Goal: Transaction & Acquisition: Purchase product/service

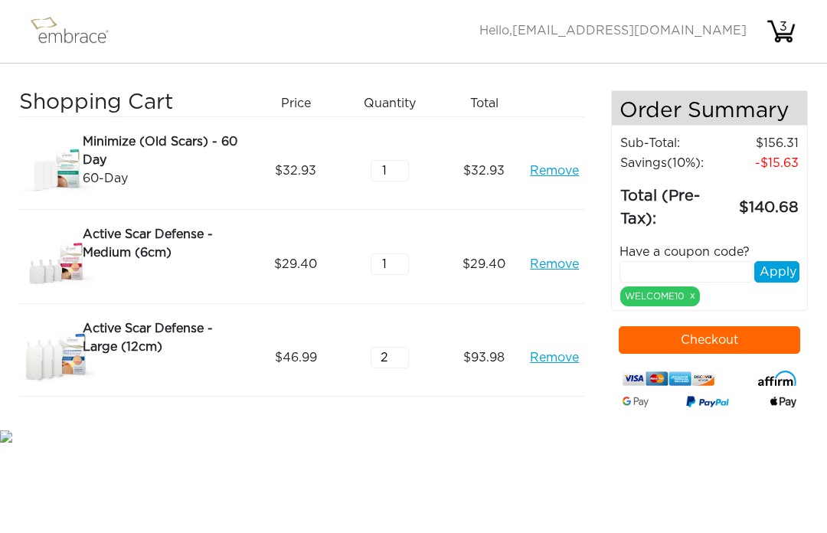
click at [671, 267] on input "text" at bounding box center [686, 271] width 133 height 21
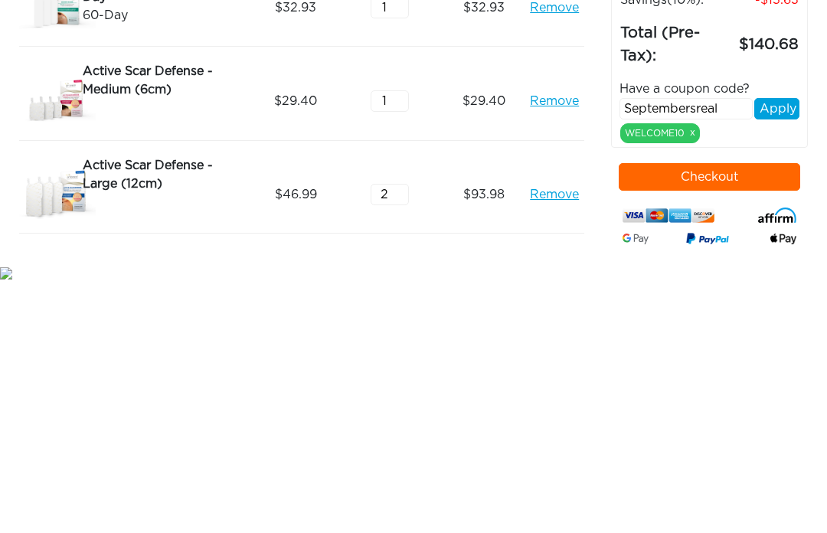
type input "Septembersreal"
click at [743, 326] on button "Checkout" at bounding box center [710, 340] width 182 height 28
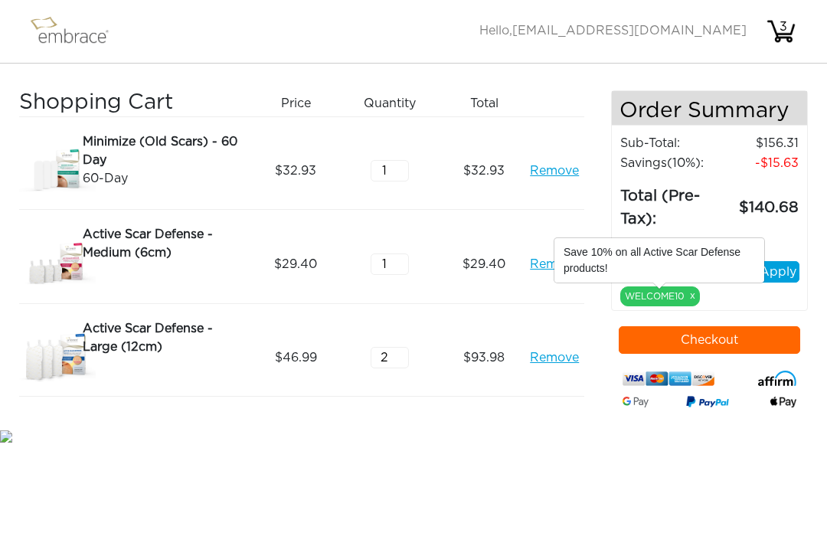
click at [691, 302] on link "x" at bounding box center [692, 296] width 5 height 14
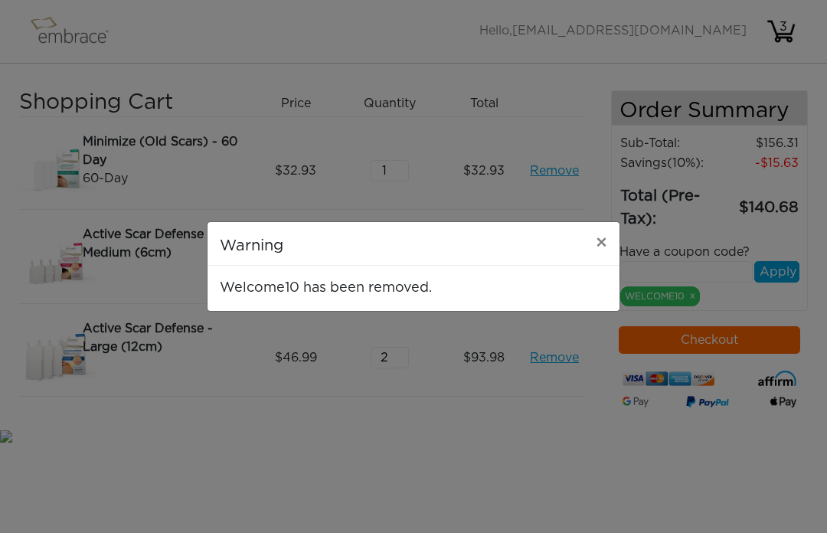
click at [599, 244] on span "×" at bounding box center [601, 243] width 11 height 18
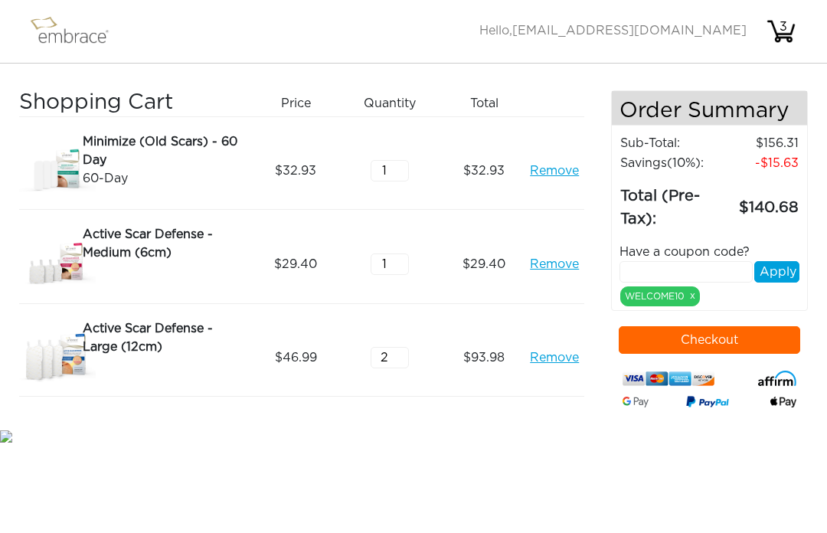
click at [693, 296] on link "x" at bounding box center [692, 296] width 5 height 14
click at [694, 301] on link "x" at bounding box center [692, 296] width 5 height 14
click at [690, 296] on link "x" at bounding box center [692, 296] width 5 height 14
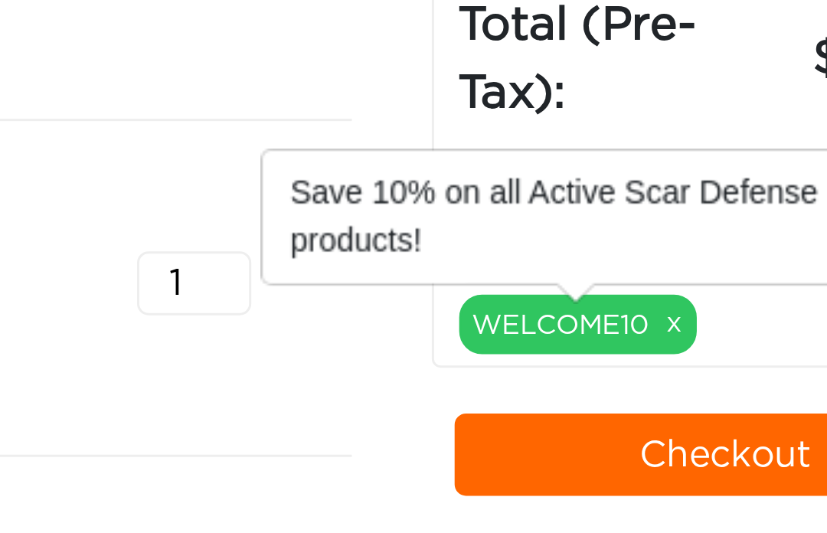
click at [690, 289] on link "x" at bounding box center [692, 296] width 5 height 14
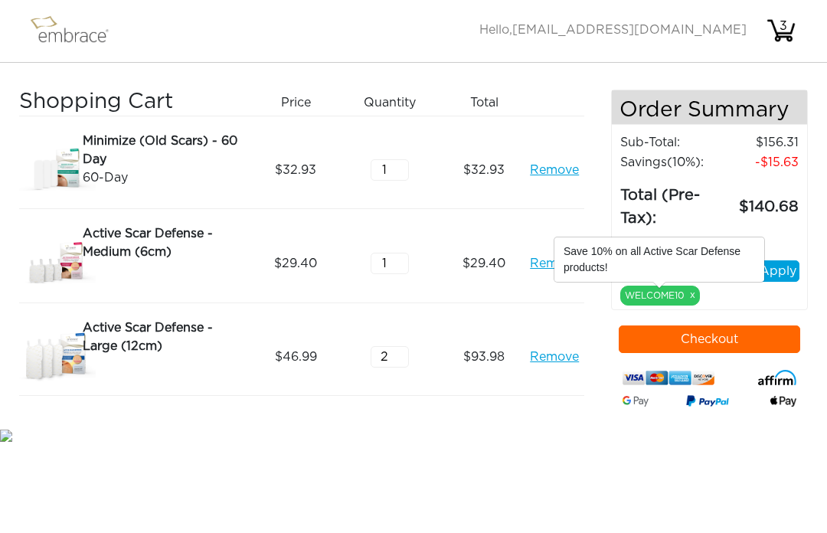
click at [694, 296] on link "x" at bounding box center [692, 296] width 5 height 14
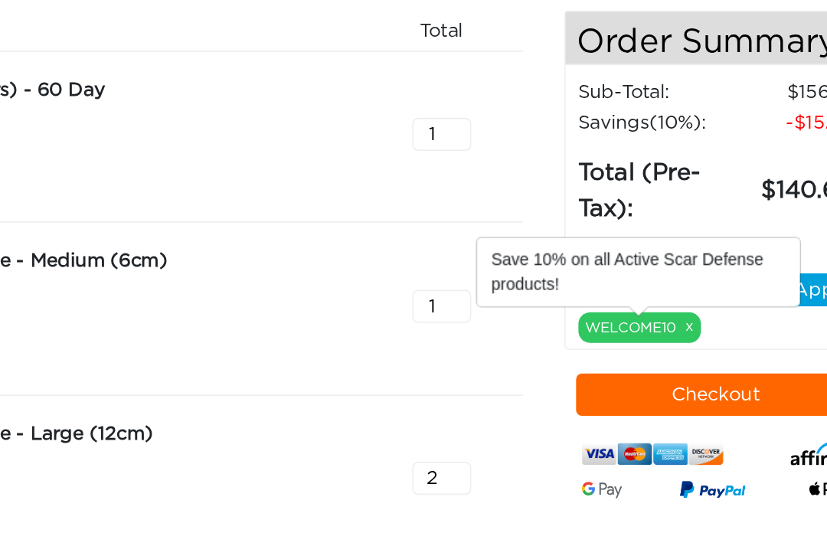
click at [690, 289] on link "x" at bounding box center [692, 296] width 5 height 14
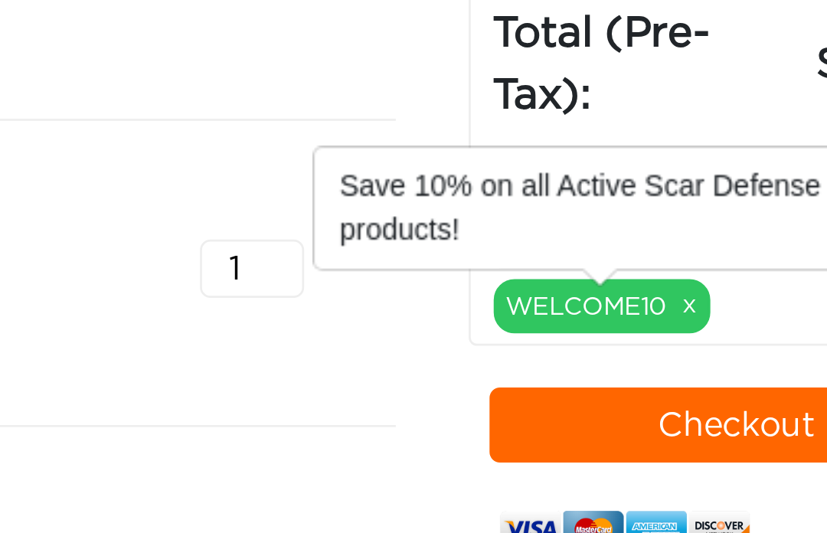
click at [690, 289] on link "x" at bounding box center [692, 296] width 5 height 14
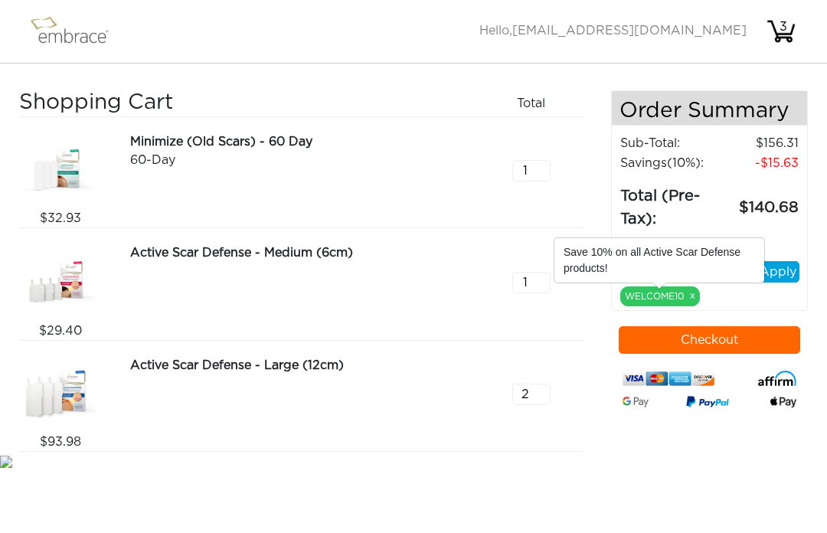
click at [692, 294] on link "x" at bounding box center [692, 296] width 5 height 14
click at [769, 306] on div "Have a coupon code? Apply WELCOME10 x" at bounding box center [710, 268] width 204 height 75
click at [690, 298] on link "x" at bounding box center [692, 296] width 5 height 14
click at [761, 311] on div "Order Summary Sub-Total: 156.31 Savings (10%) : 15.63 Total (Pre-Tax): 140.68 H…" at bounding box center [710, 200] width 198 height 221
click at [710, 272] on input "text" at bounding box center [686, 271] width 133 height 21
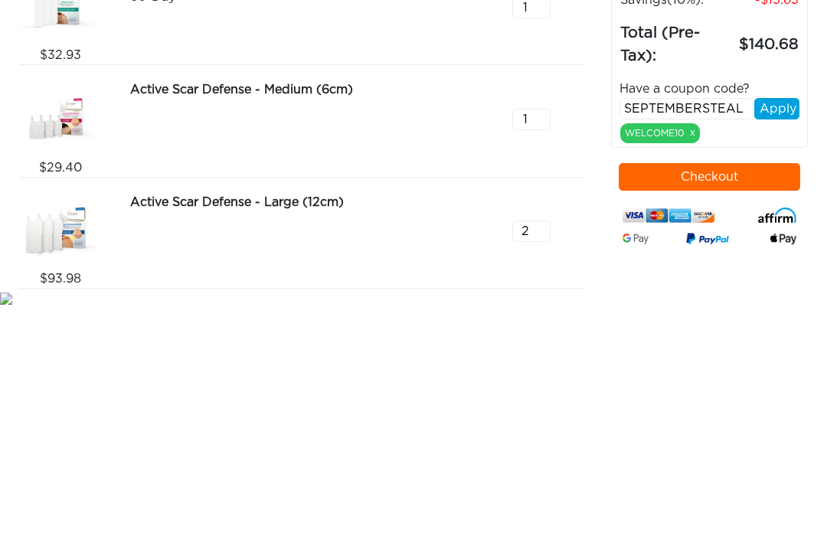
type input "SEPTEMBERSTEAL"
click at [776, 261] on button "Apply" at bounding box center [776, 271] width 45 height 21
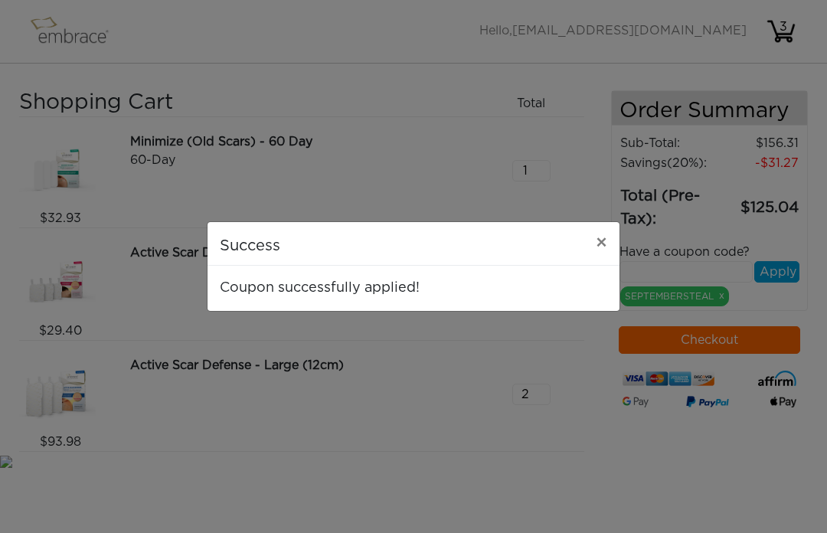
click at [606, 245] on span "×" at bounding box center [601, 243] width 11 height 18
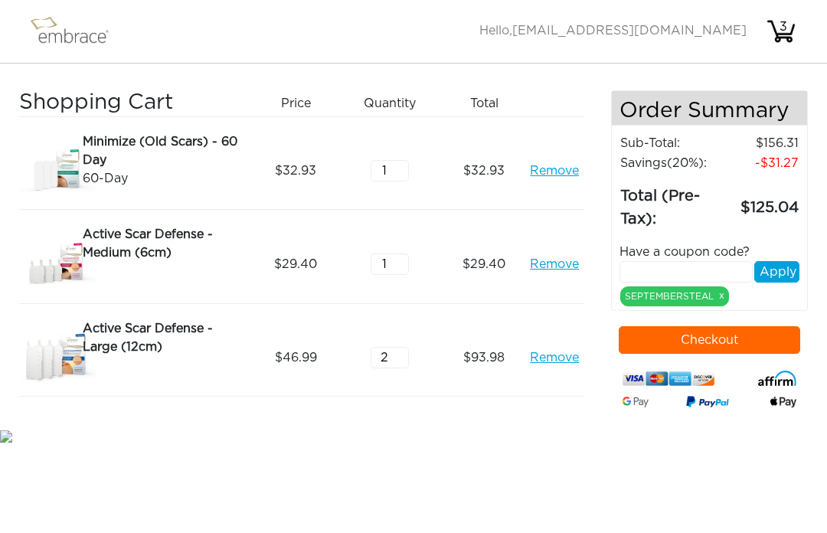
click at [728, 345] on button "Checkout" at bounding box center [710, 340] width 182 height 28
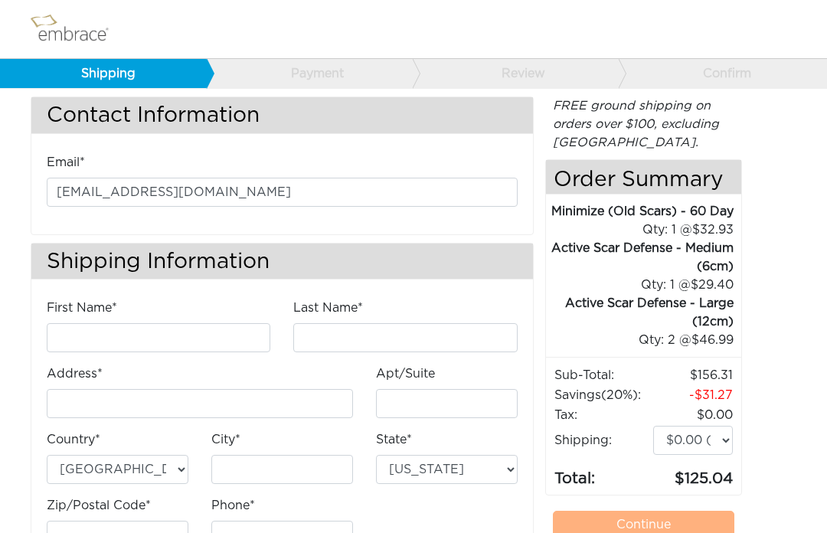
scroll to position [38, 0]
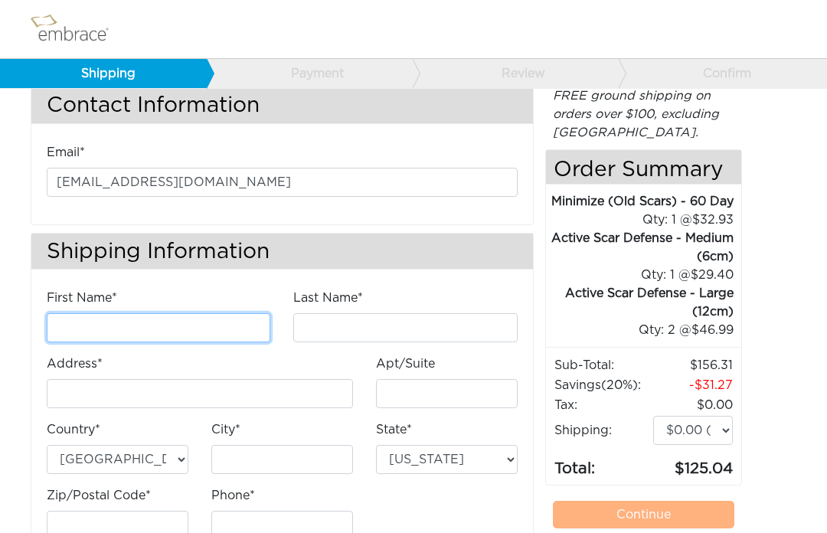
click at [195, 318] on input "First Name*" at bounding box center [159, 327] width 224 height 29
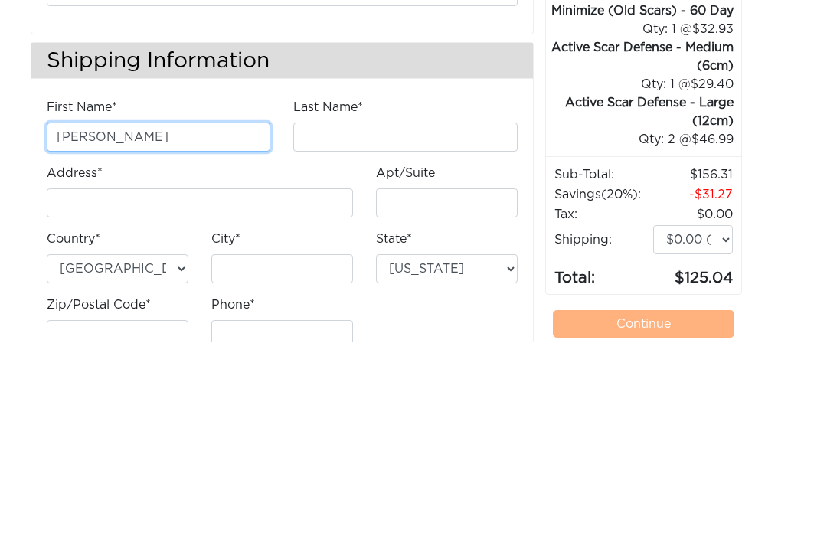
type input "Jamie"
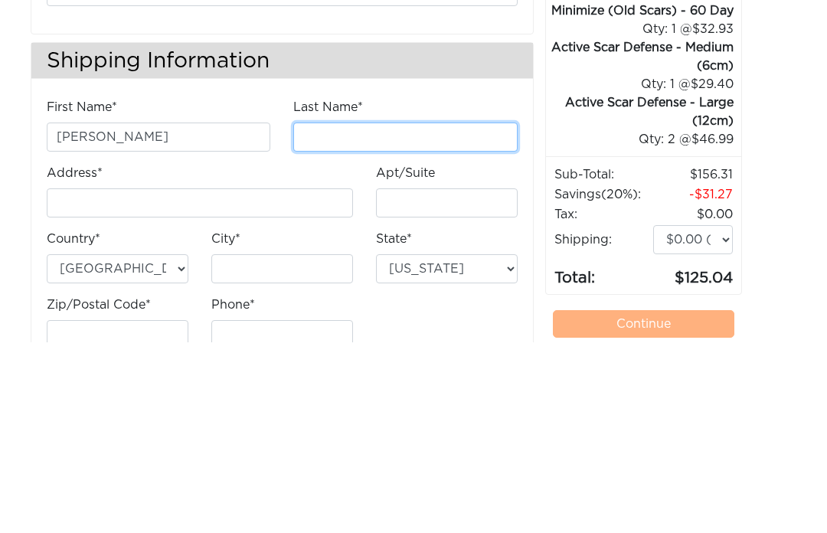
click at [456, 313] on input "Last Name*" at bounding box center [405, 327] width 224 height 29
type input "PoEga"
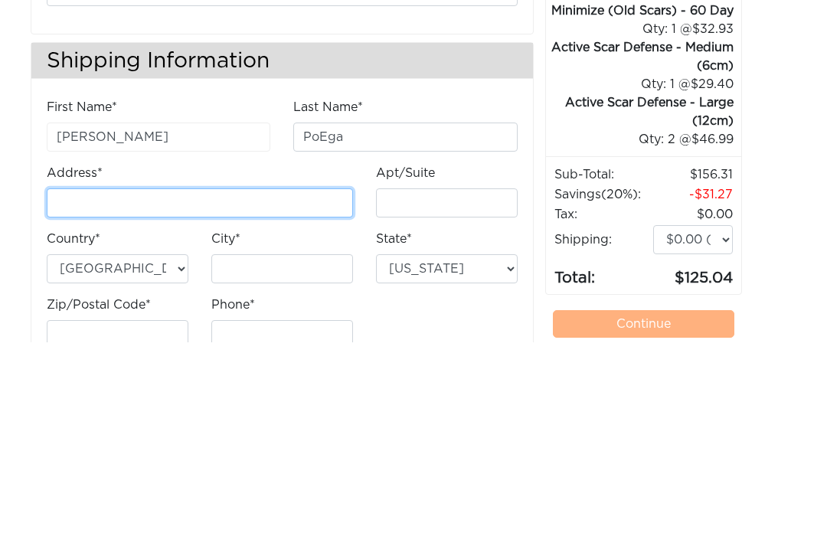
click at [206, 379] on input "Address*" at bounding box center [200, 393] width 306 height 29
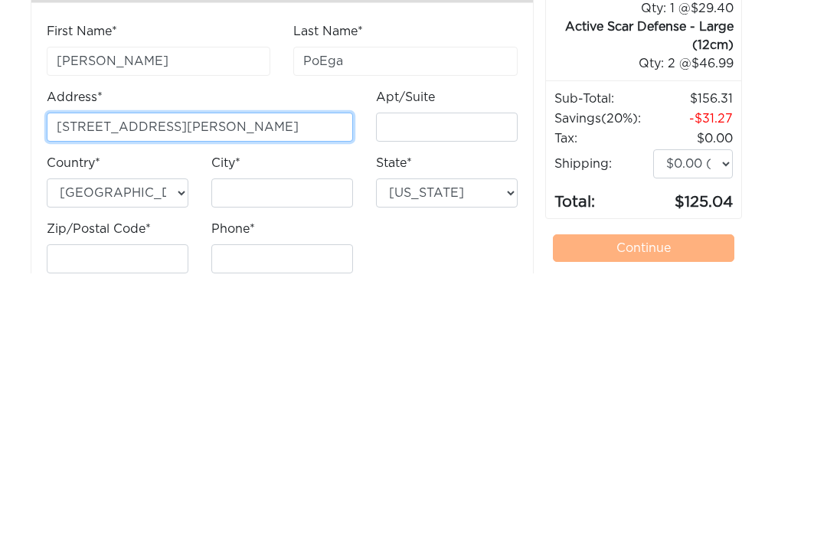
scroll to position [55, 0]
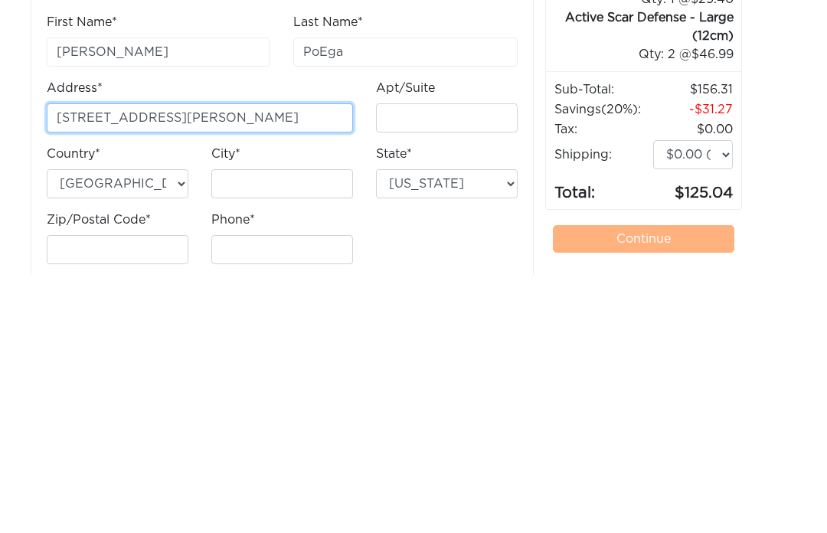
type input "[STREET_ADDRESS][PERSON_NAME]"
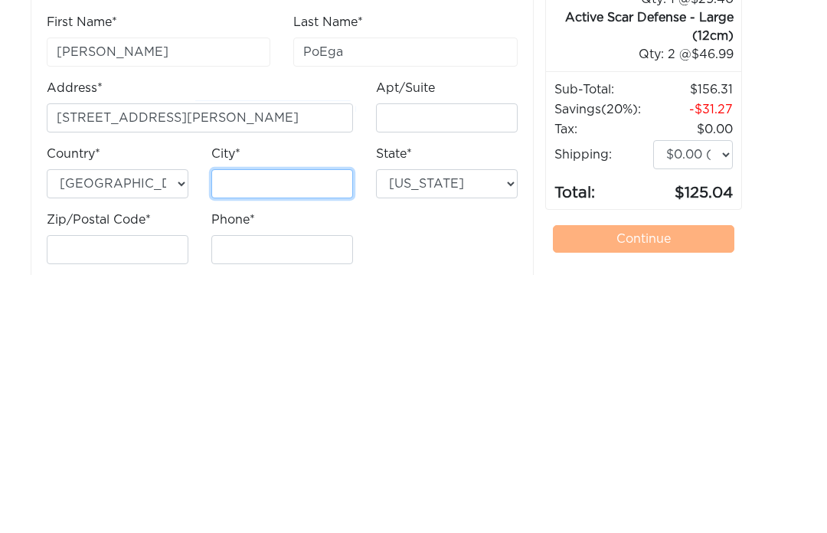
click at [305, 427] on input "City*" at bounding box center [282, 441] width 142 height 29
type input "[GEOGRAPHIC_DATA]"
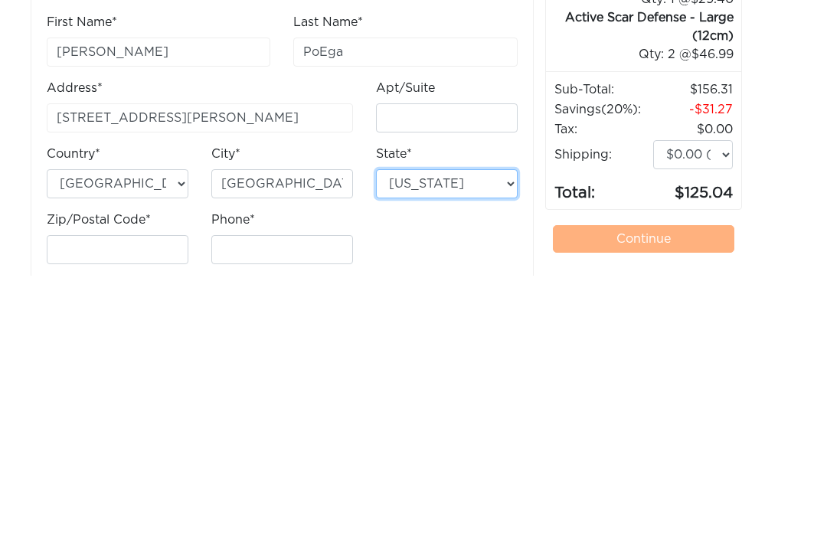
click at [489, 427] on select "Alabama Alaska Arizona Arkansas California Colorado Connecticut District of Col…" at bounding box center [447, 441] width 142 height 29
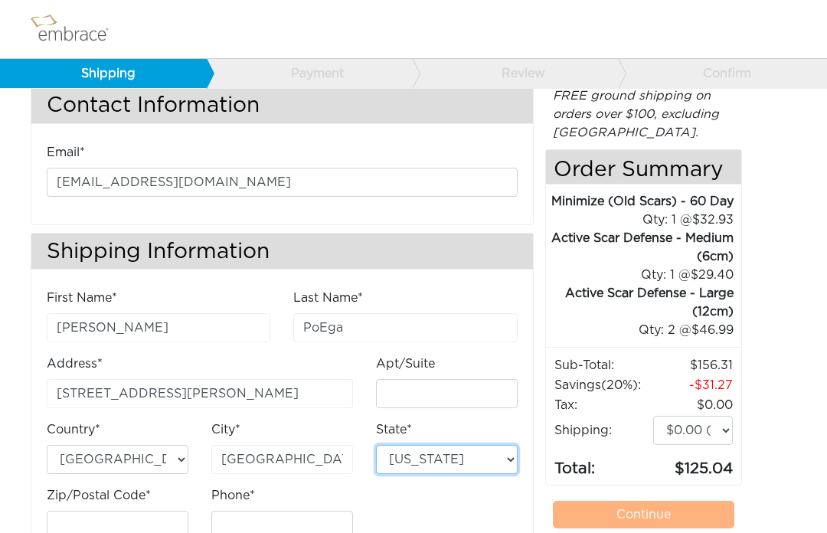
select select "TN"
click at [153, 527] on input "Zip/Postal Code*" at bounding box center [118, 525] width 142 height 29
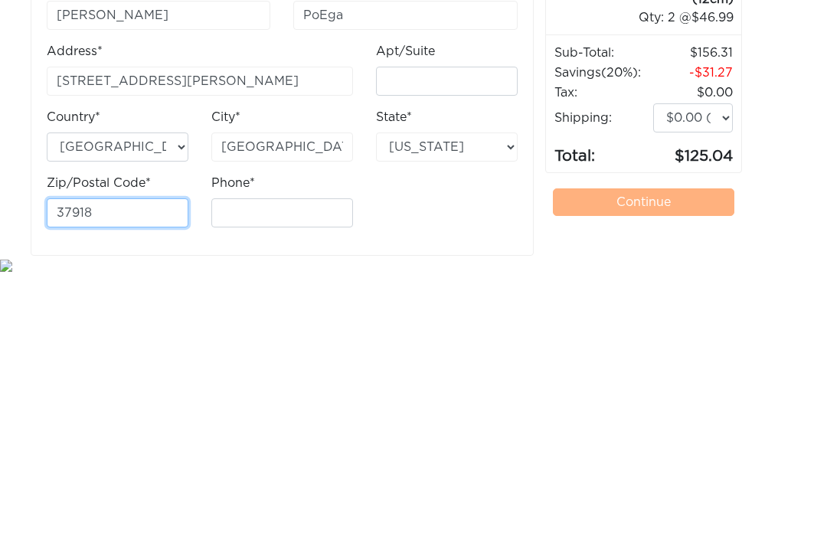
type input "37918"
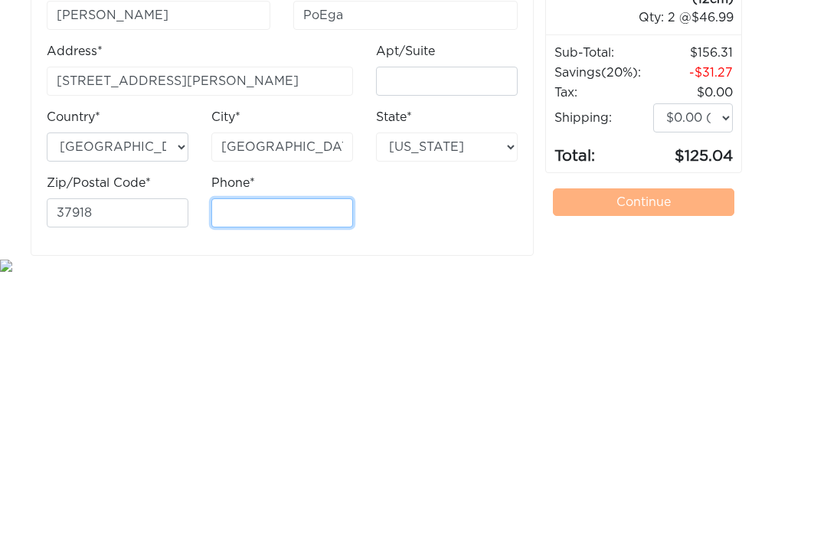
click at [309, 458] on input "Phone*" at bounding box center [282, 472] width 142 height 29
type input "8656795624"
click at [656, 448] on link "Continue" at bounding box center [644, 462] width 182 height 28
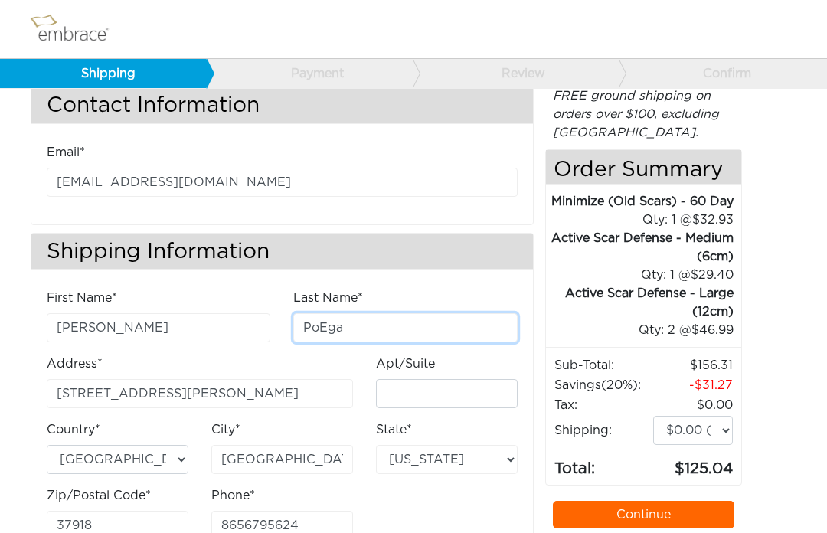
click at [390, 325] on input "PoEga" at bounding box center [405, 327] width 224 height 29
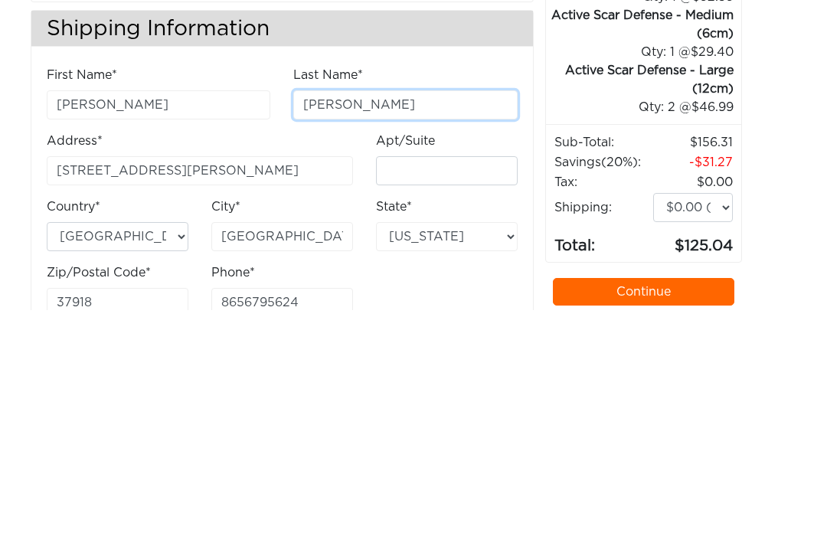
scroll to position [90, 0]
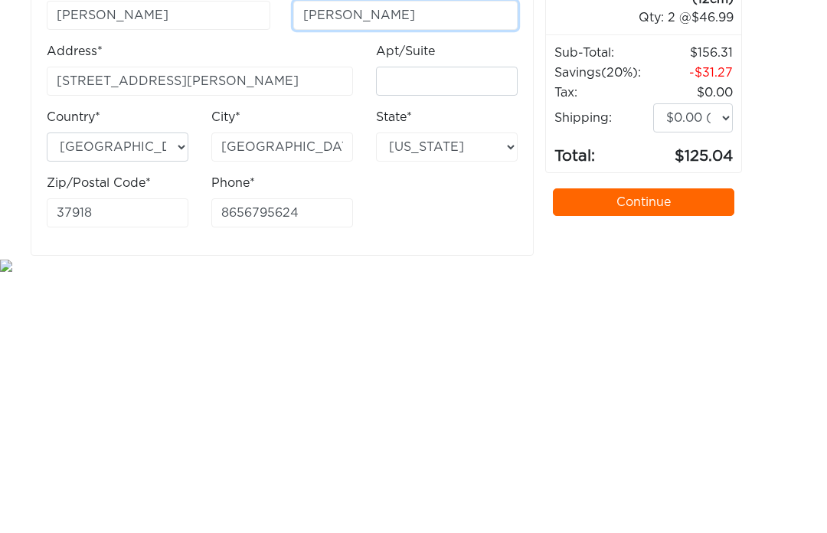
type input "Pozega"
click at [658, 448] on link "Continue" at bounding box center [644, 462] width 182 height 28
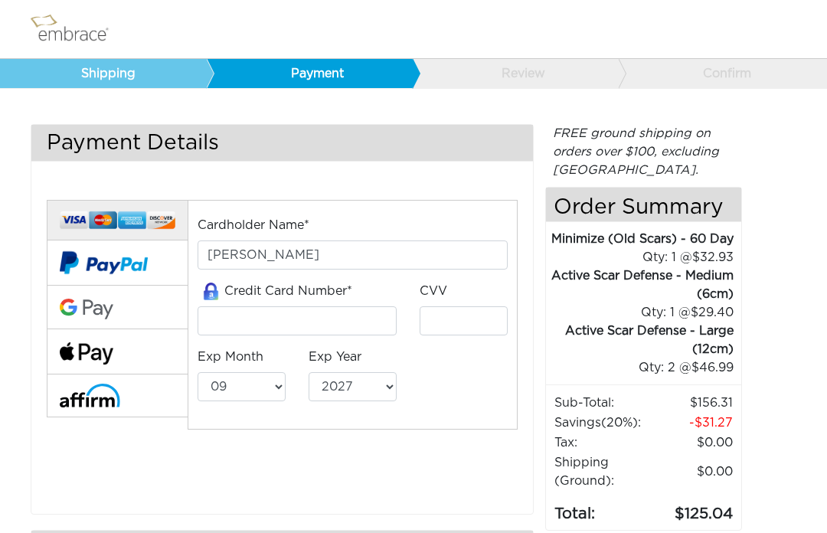
select select "9"
select select "2027"
